Goal: Download file/media

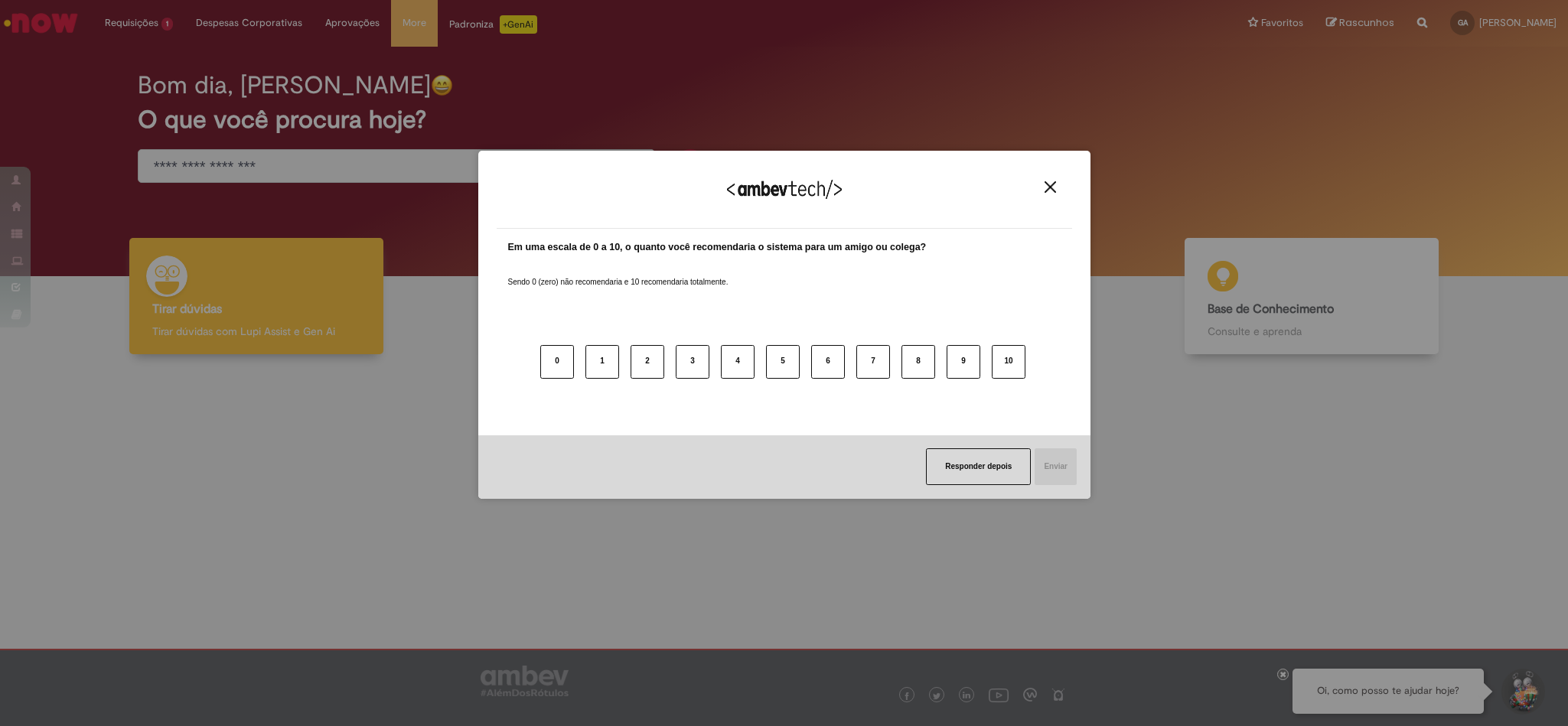
click at [1052, 187] on img "Close" at bounding box center [1050, 187] width 11 height 11
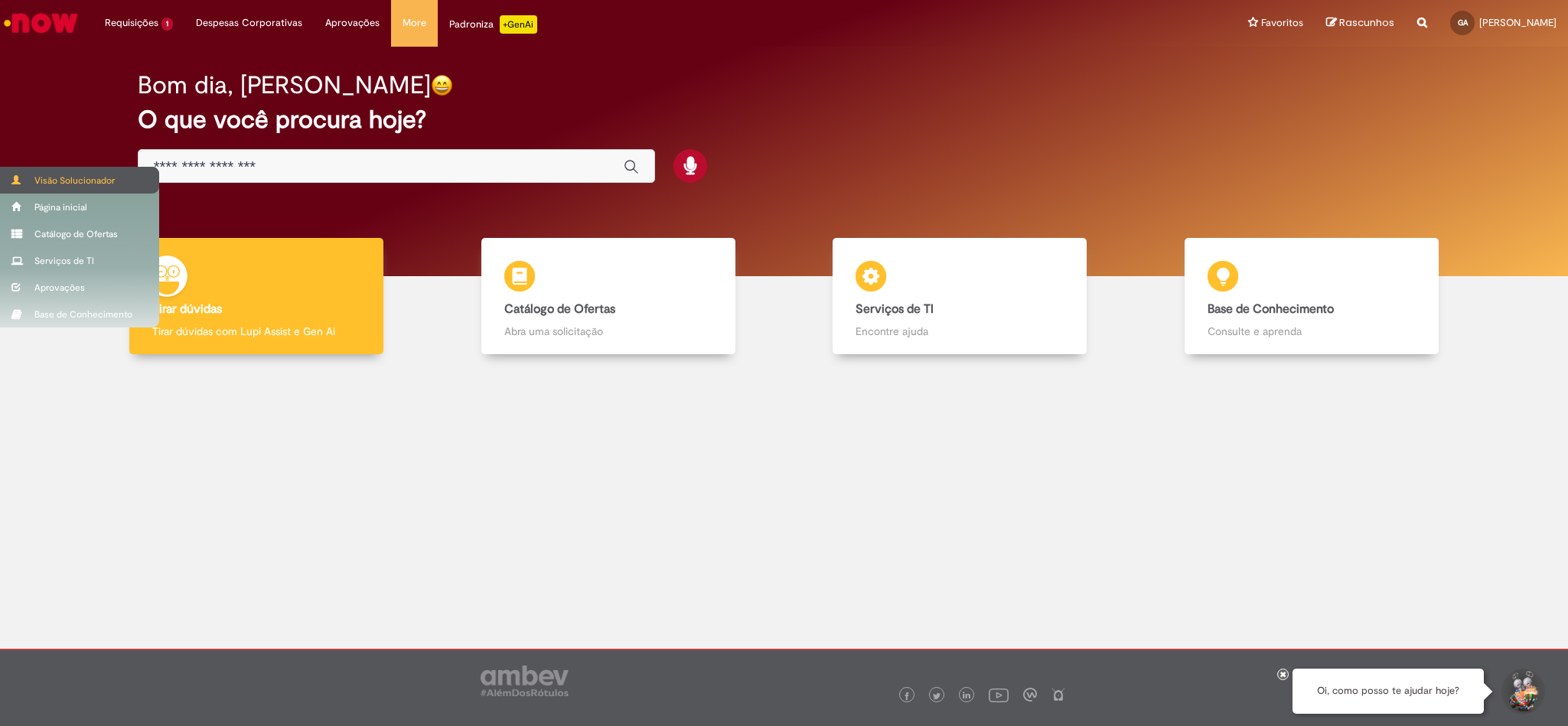
click at [40, 182] on div "Visão Solucionador" at bounding box center [79, 181] width 159 height 27
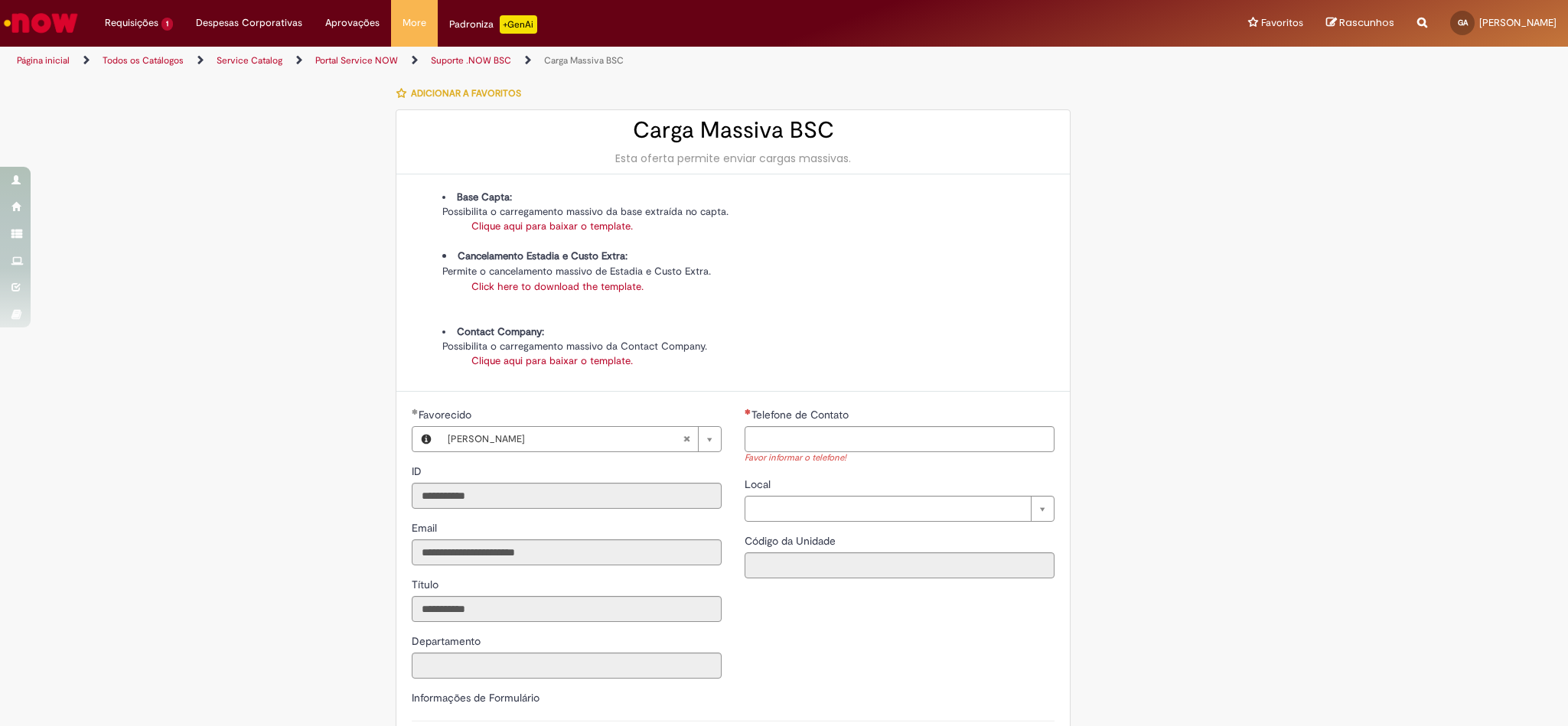
click at [588, 287] on link "Click here to download the template." at bounding box center [557, 287] width 172 height 13
